Goal: Task Accomplishment & Management: Manage account settings

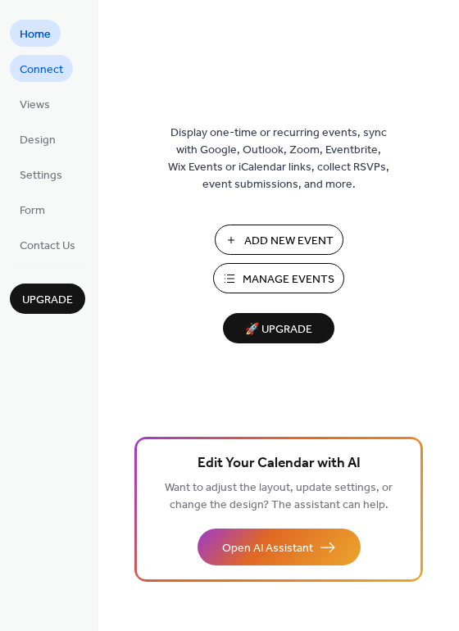
click at [47, 62] on span "Connect" at bounding box center [41, 69] width 43 height 17
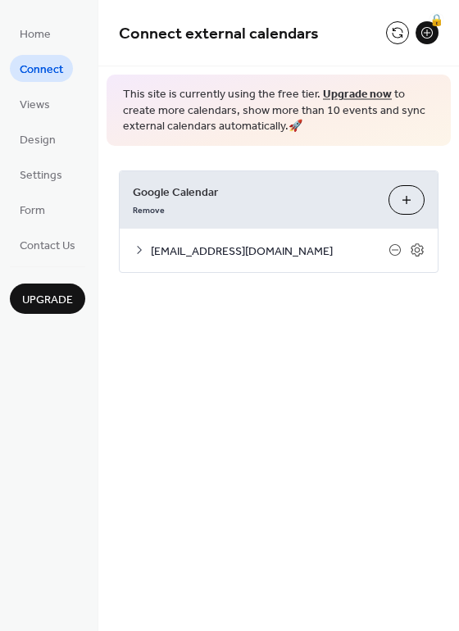
click at [143, 251] on icon at bounding box center [139, 249] width 13 height 13
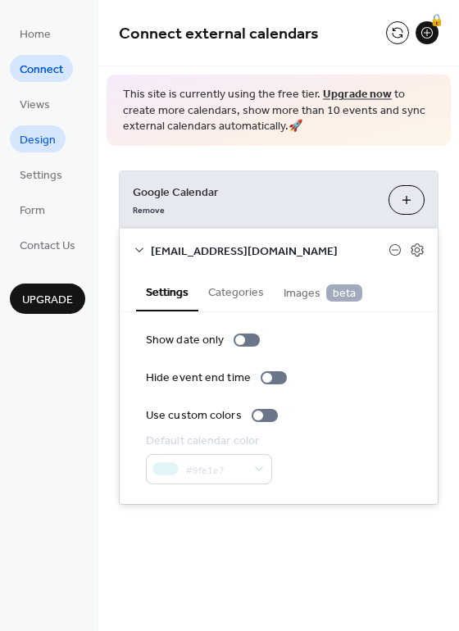
click at [35, 140] on span "Design" at bounding box center [38, 140] width 36 height 17
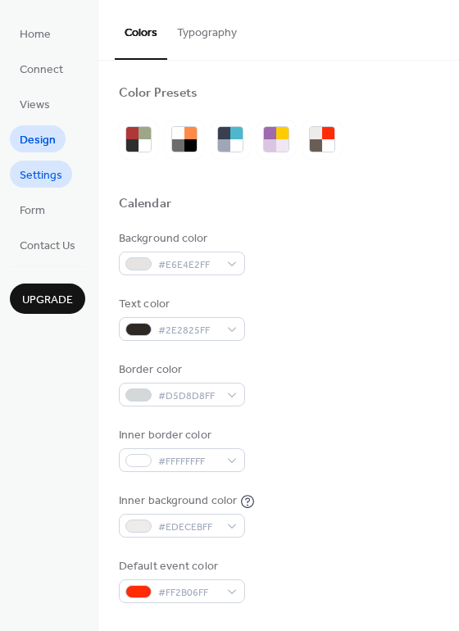
click at [40, 175] on span "Settings" at bounding box center [41, 175] width 43 height 17
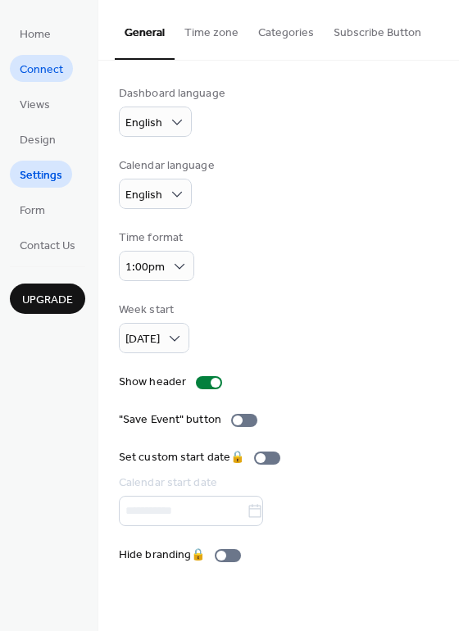
click at [48, 67] on span "Connect" at bounding box center [41, 69] width 43 height 17
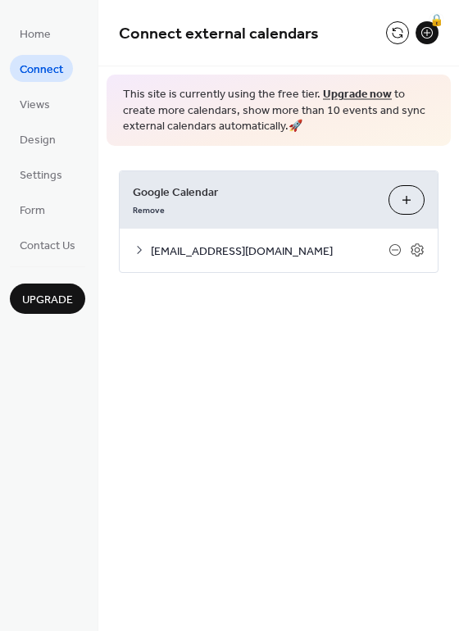
click at [409, 198] on button "Choose Calendars" at bounding box center [406, 199] width 36 height 29
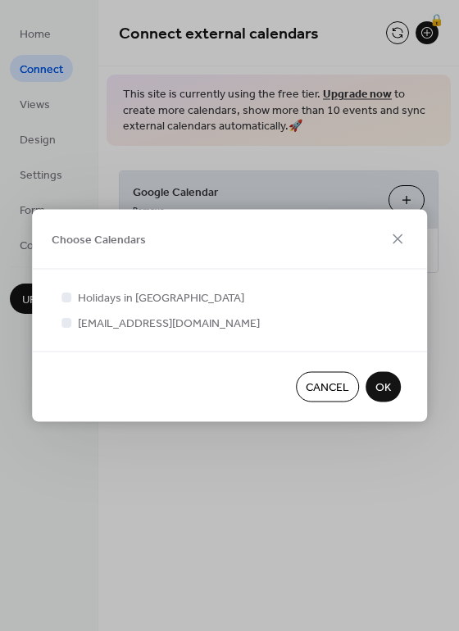
click at [344, 387] on span "Cancel" at bounding box center [326, 387] width 43 height 17
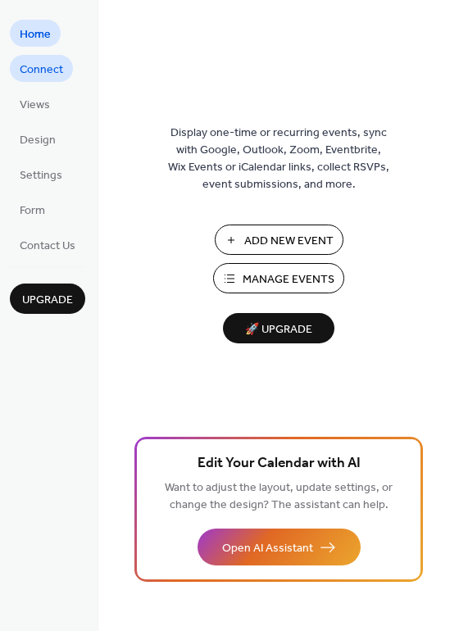
click at [48, 69] on span "Connect" at bounding box center [41, 69] width 43 height 17
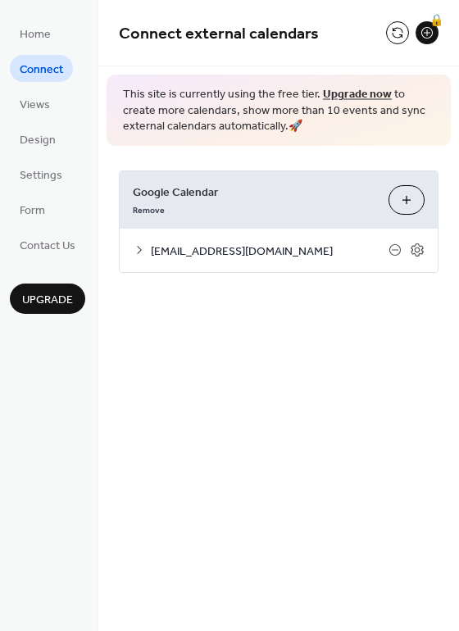
click at [401, 196] on button "Choose Calendars" at bounding box center [406, 199] width 36 height 29
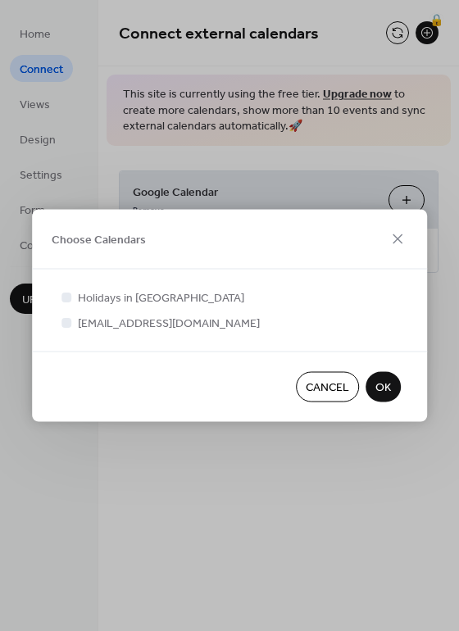
click at [386, 384] on span "OK" at bounding box center [383, 387] width 16 height 17
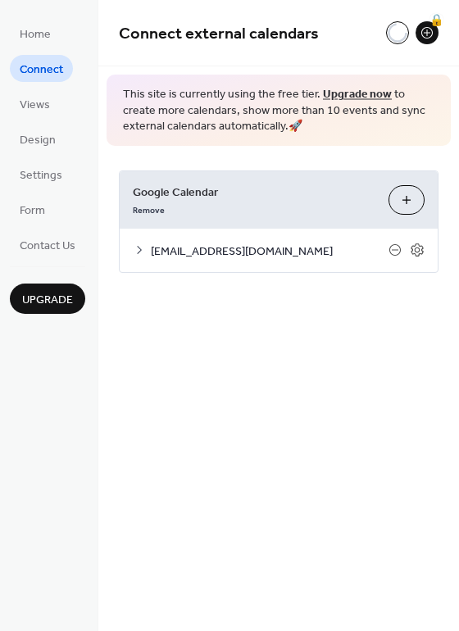
click at [138, 250] on icon at bounding box center [139, 249] width 13 height 13
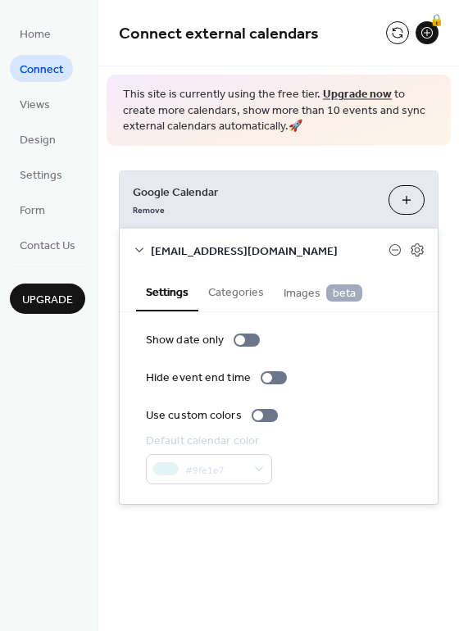
click at [319, 197] on span "Google Calendar" at bounding box center [254, 191] width 242 height 17
click at [203, 200] on span "Google Calendar" at bounding box center [254, 191] width 242 height 17
click at [37, 101] on span "Views" at bounding box center [35, 105] width 30 height 17
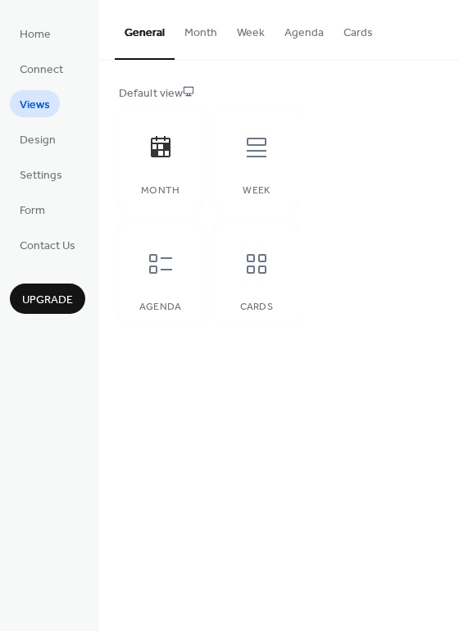
click at [201, 29] on button "Month" at bounding box center [200, 29] width 52 height 58
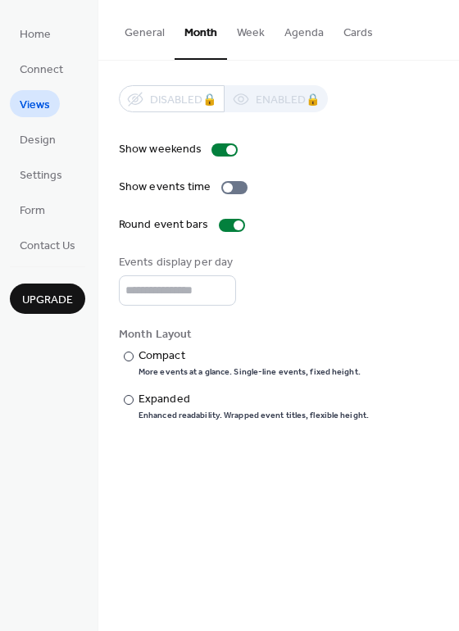
click at [253, 30] on button "Week" at bounding box center [250, 29] width 47 height 58
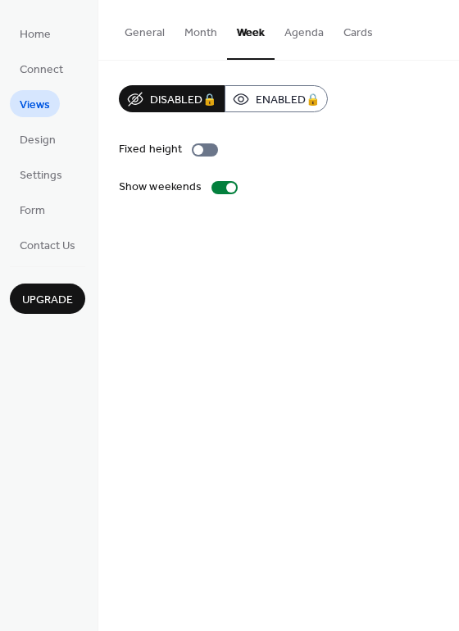
click at [313, 31] on button "Agenda" at bounding box center [303, 29] width 59 height 58
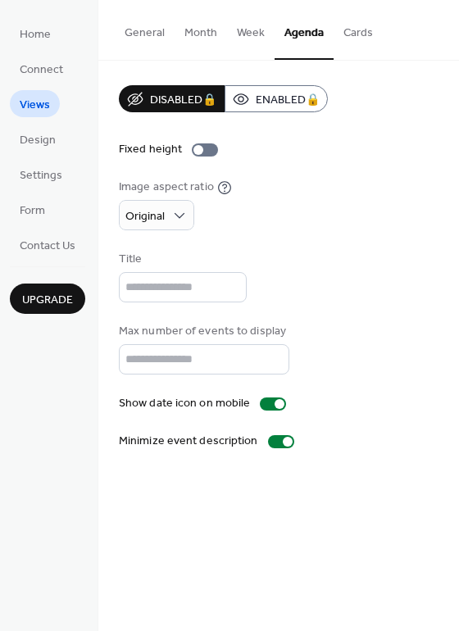
click at [353, 34] on button "Cards" at bounding box center [357, 29] width 49 height 58
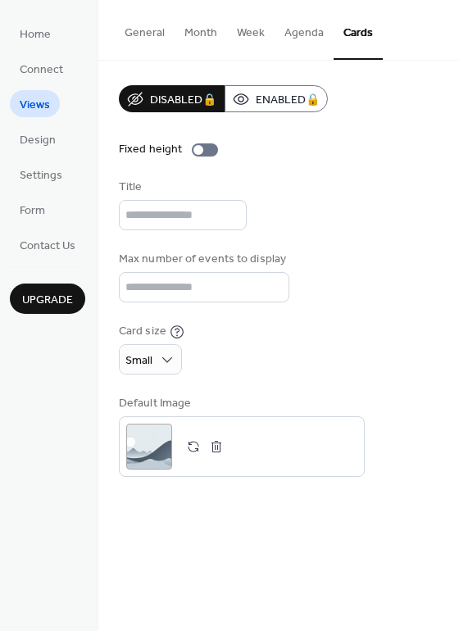
click at [300, 36] on button "Agenda" at bounding box center [303, 29] width 59 height 58
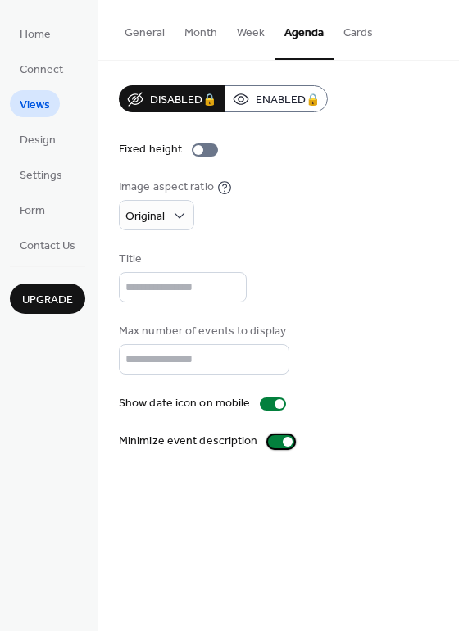
click at [272, 440] on div at bounding box center [281, 441] width 26 height 13
click at [201, 29] on button "Month" at bounding box center [200, 29] width 52 height 58
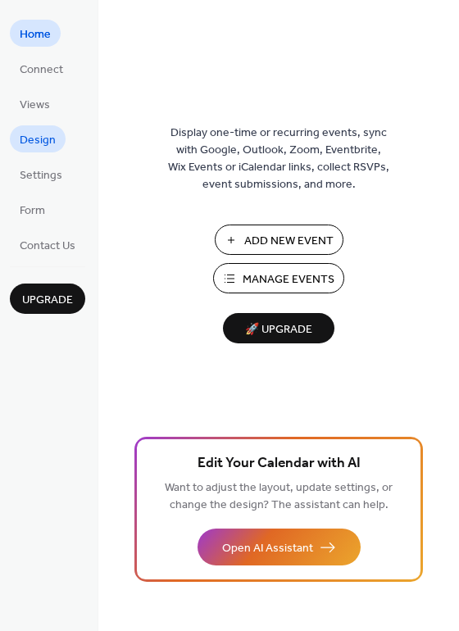
click at [31, 142] on span "Design" at bounding box center [38, 140] width 36 height 17
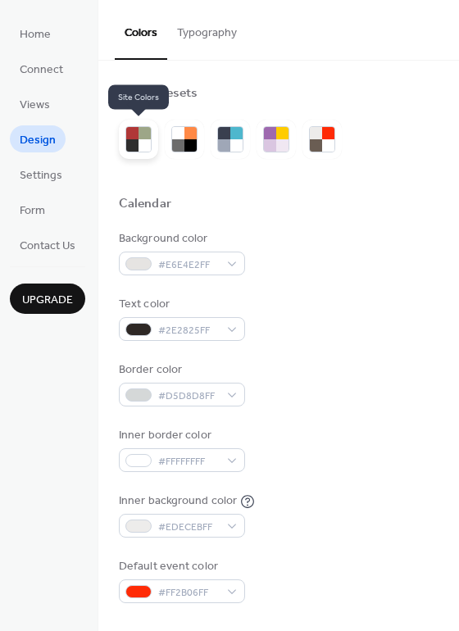
click at [140, 138] on div at bounding box center [144, 133] width 12 height 12
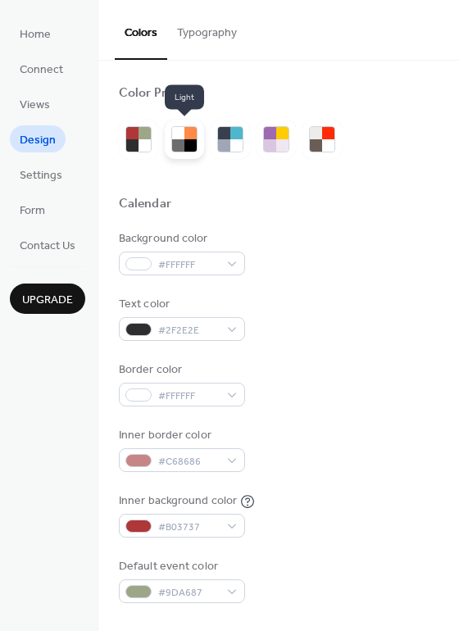
click at [183, 137] on div at bounding box center [178, 133] width 12 height 12
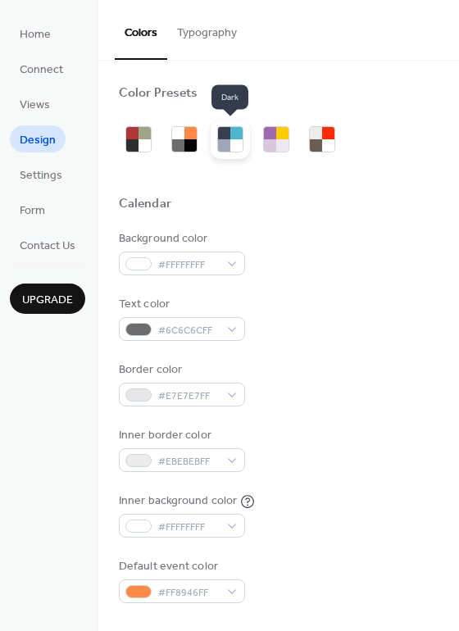
click at [228, 137] on div at bounding box center [224, 133] width 12 height 12
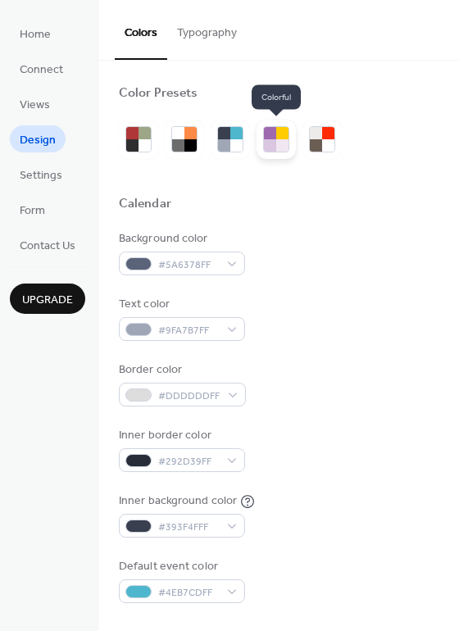
click at [270, 138] on div at bounding box center [270, 133] width 12 height 12
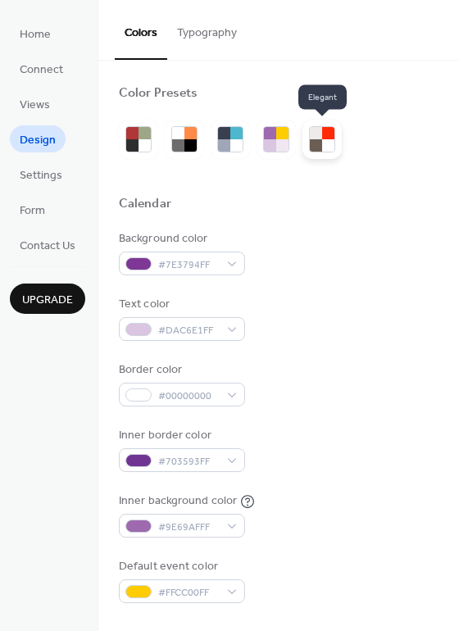
click at [319, 138] on div at bounding box center [316, 133] width 12 height 12
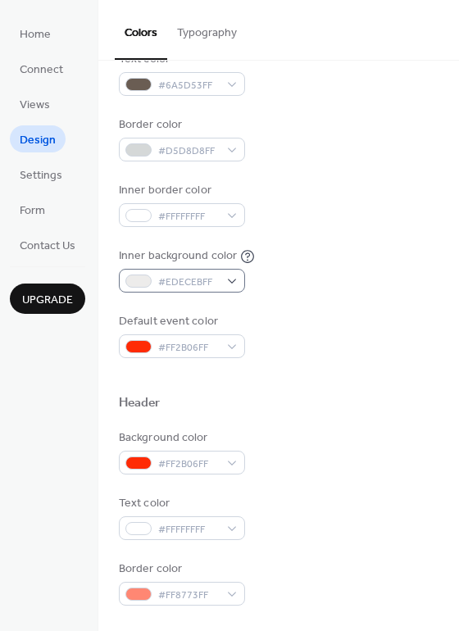
scroll to position [246, 0]
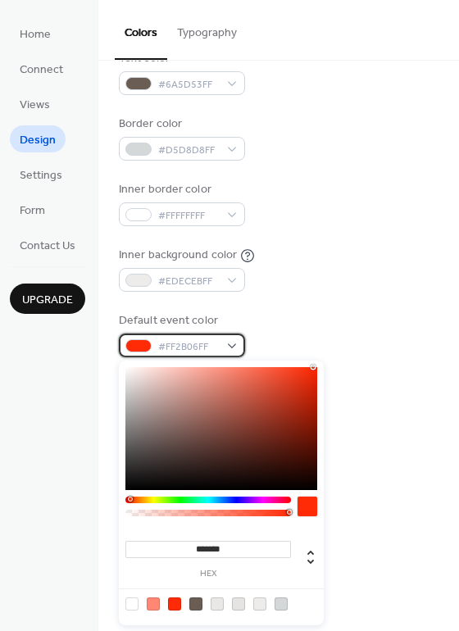
click at [236, 348] on div "#FF2B06FF" at bounding box center [182, 345] width 126 height 24
drag, startPoint x: 314, startPoint y: 364, endPoint x: 316, endPoint y: 409, distance: 45.1
click at [316, 411] on div "******* hex" at bounding box center [221, 492] width 205 height 265
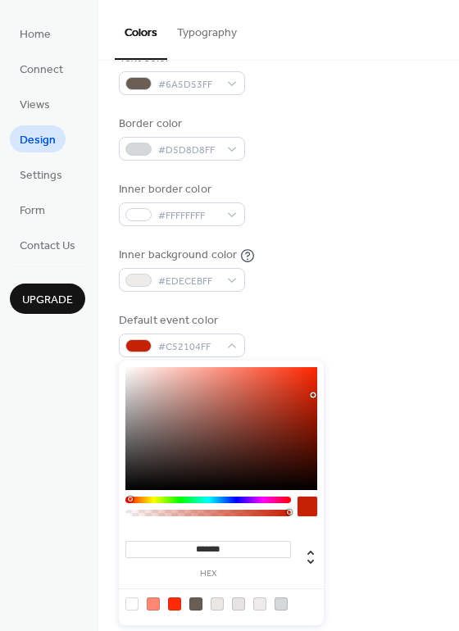
click at [313, 395] on div at bounding box center [221, 428] width 192 height 123
click at [313, 413] on div at bounding box center [221, 428] width 192 height 123
type input "*******"
click at [314, 414] on div at bounding box center [315, 415] width 3 height 3
click at [395, 506] on div "Text color #FFFFFFFF" at bounding box center [278, 516] width 319 height 45
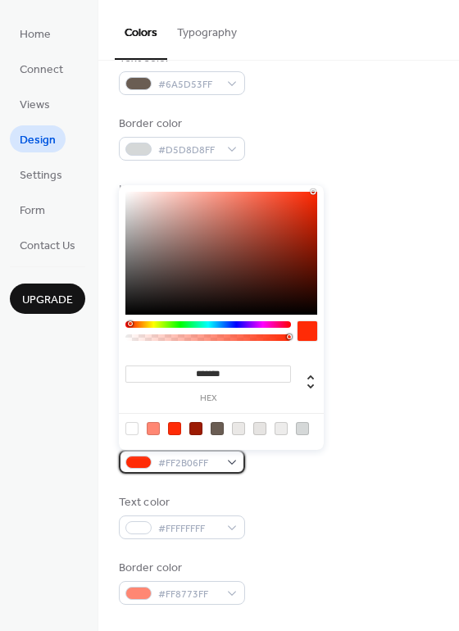
click at [240, 468] on div "#FF2B06FF" at bounding box center [182, 462] width 126 height 24
type input "*******"
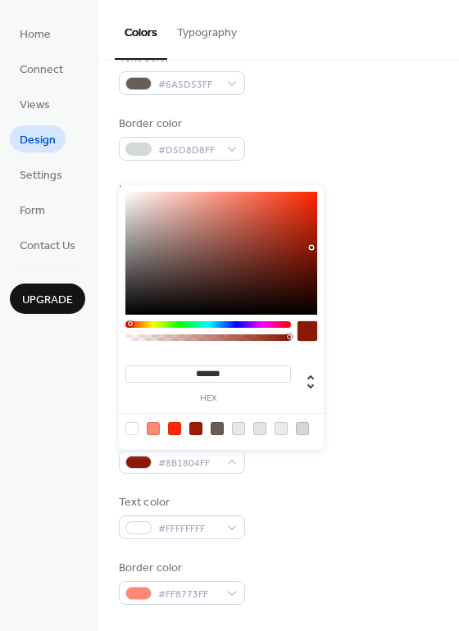
click at [312, 247] on div at bounding box center [221, 253] width 192 height 123
click at [379, 411] on div "Header" at bounding box center [278, 404] width 319 height 21
